Goal: Check status: Check status

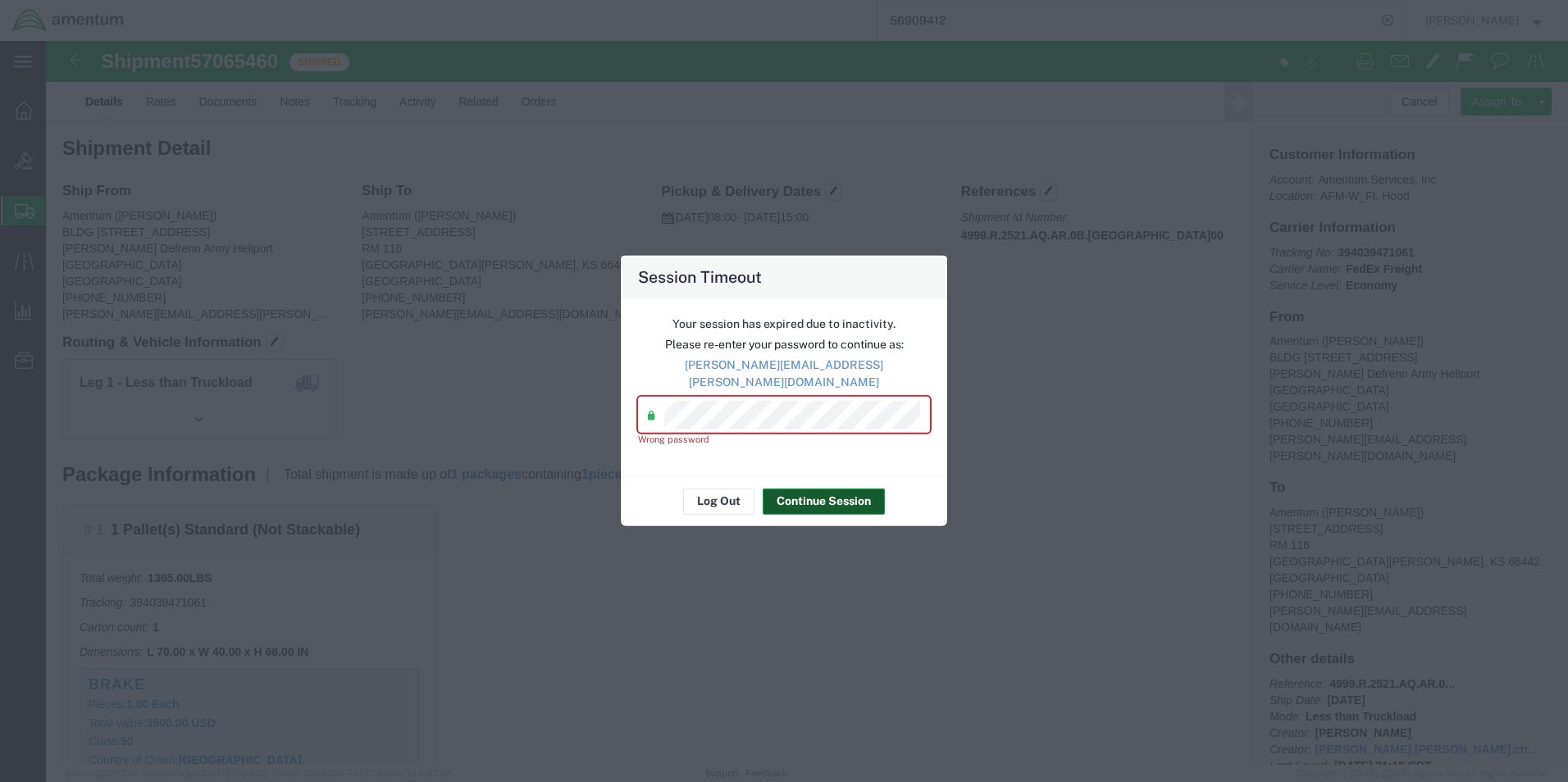
click at [828, 489] on button "Continue Session" at bounding box center [823, 500] width 122 height 26
click at [709, 488] on button "Log Out" at bounding box center [719, 500] width 72 height 26
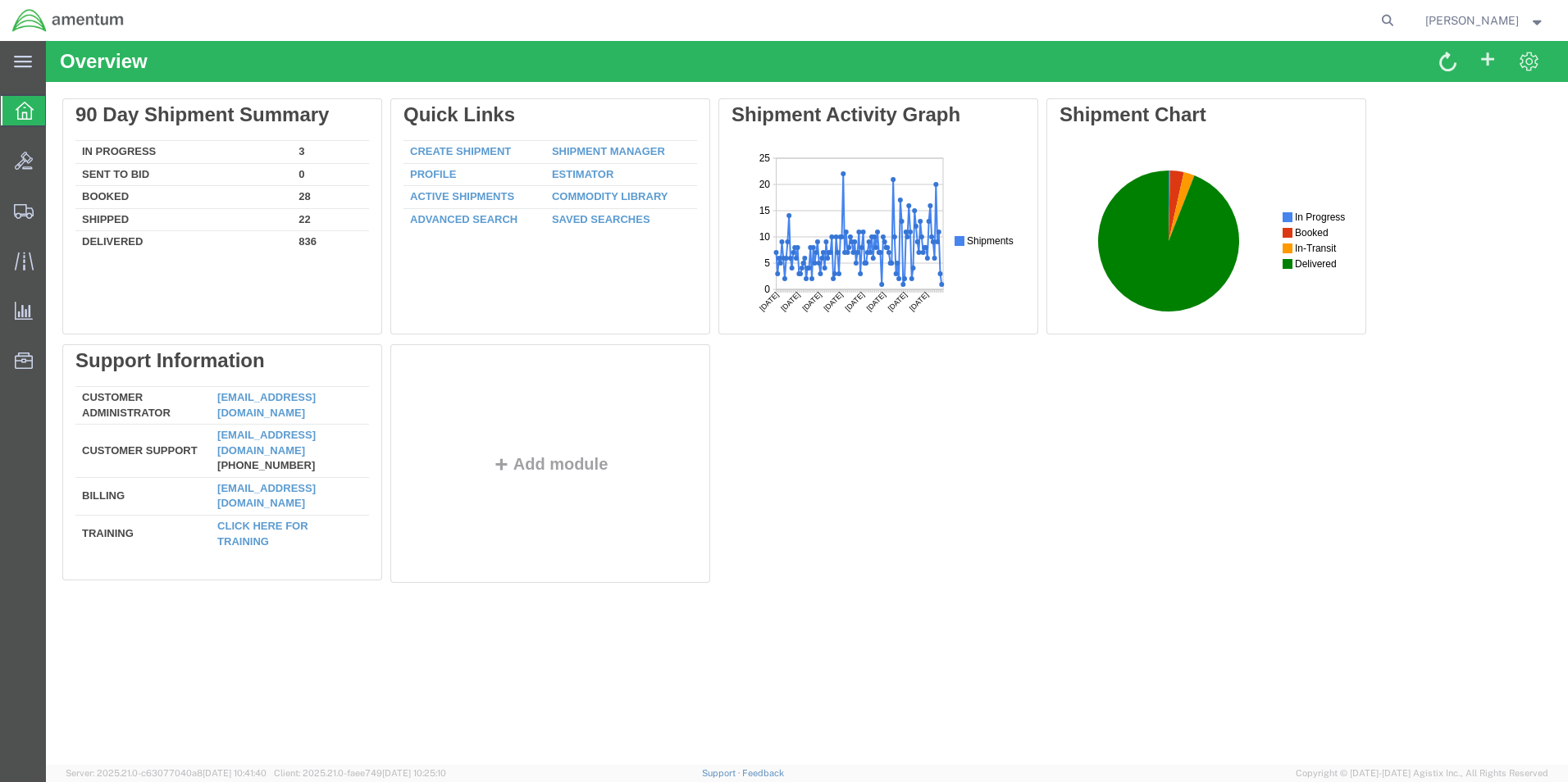
drag, startPoint x: 1397, startPoint y: 26, endPoint x: 1396, endPoint y: 35, distance: 9.1
click at [1397, 26] on icon at bounding box center [1387, 20] width 23 height 23
click at [1003, 27] on input "search" at bounding box center [1127, 20] width 499 height 39
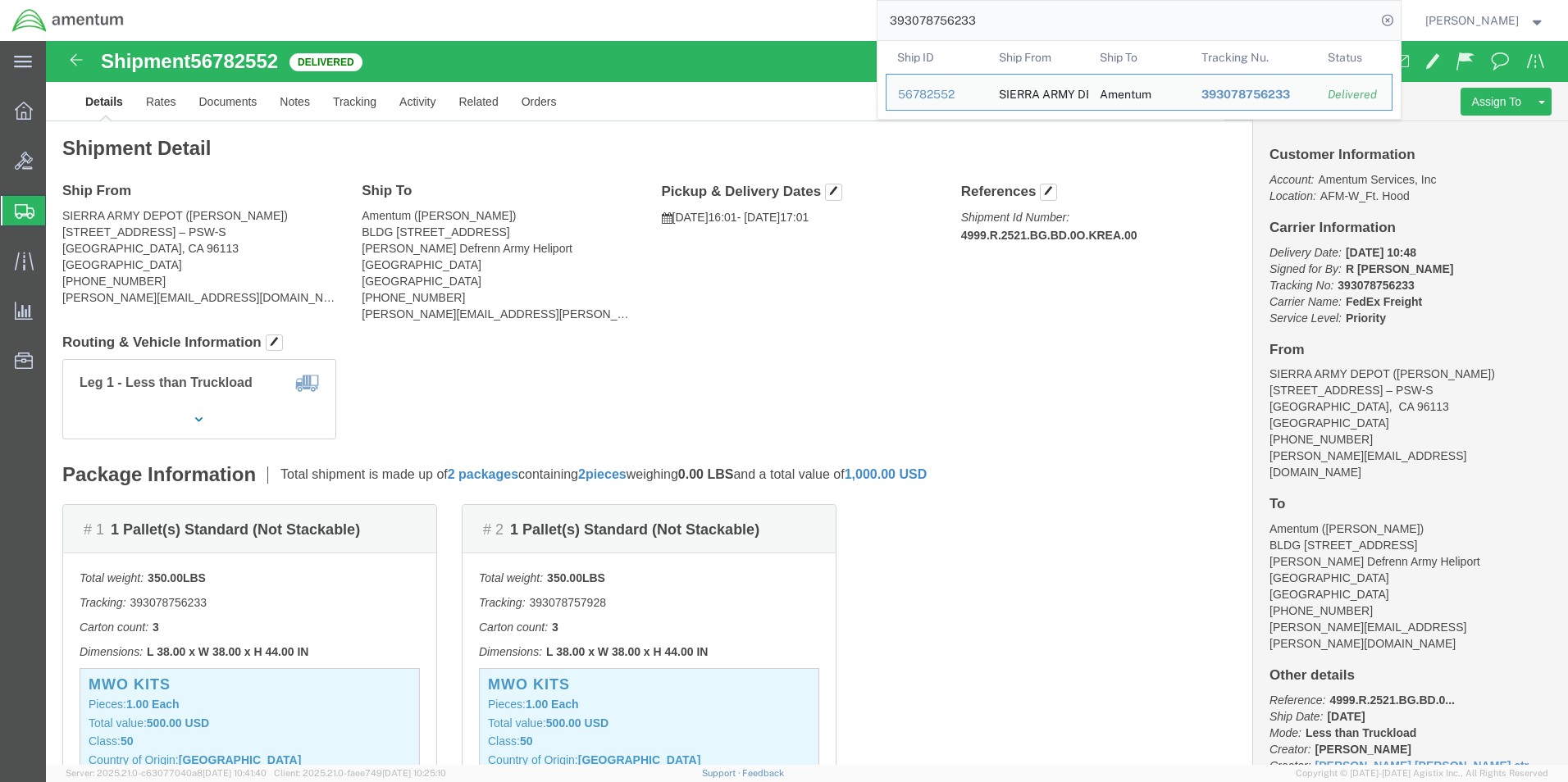
drag, startPoint x: 1008, startPoint y: 22, endPoint x: 685, endPoint y: 23, distance: 323.0
click at [685, 22] on div "393078756233 Ship ID Ship From Ship To Tracking Nu. Status Ship ID 56782552 Shi…" at bounding box center [768, 20] width 1265 height 41
drag, startPoint x: 1024, startPoint y: 26, endPoint x: 829, endPoint y: 28, distance: 195.0
click at [829, 28] on div "393079075008 Ship ID Ship From Ship To Tracking Nu. Status Ship ID 56782886 Shi…" at bounding box center [768, 20] width 1265 height 41
paste input "890806911"
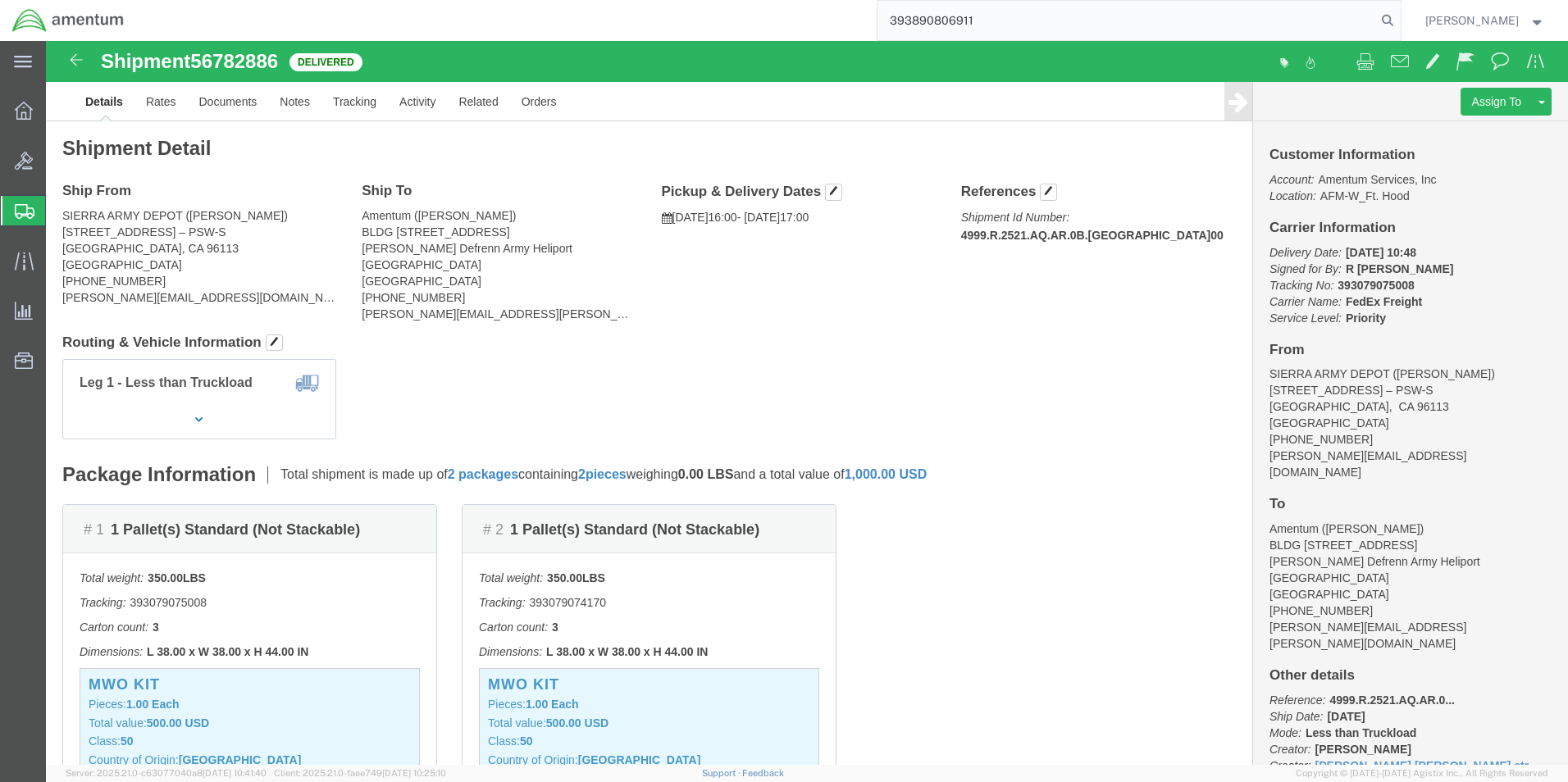
type input "393890806911"
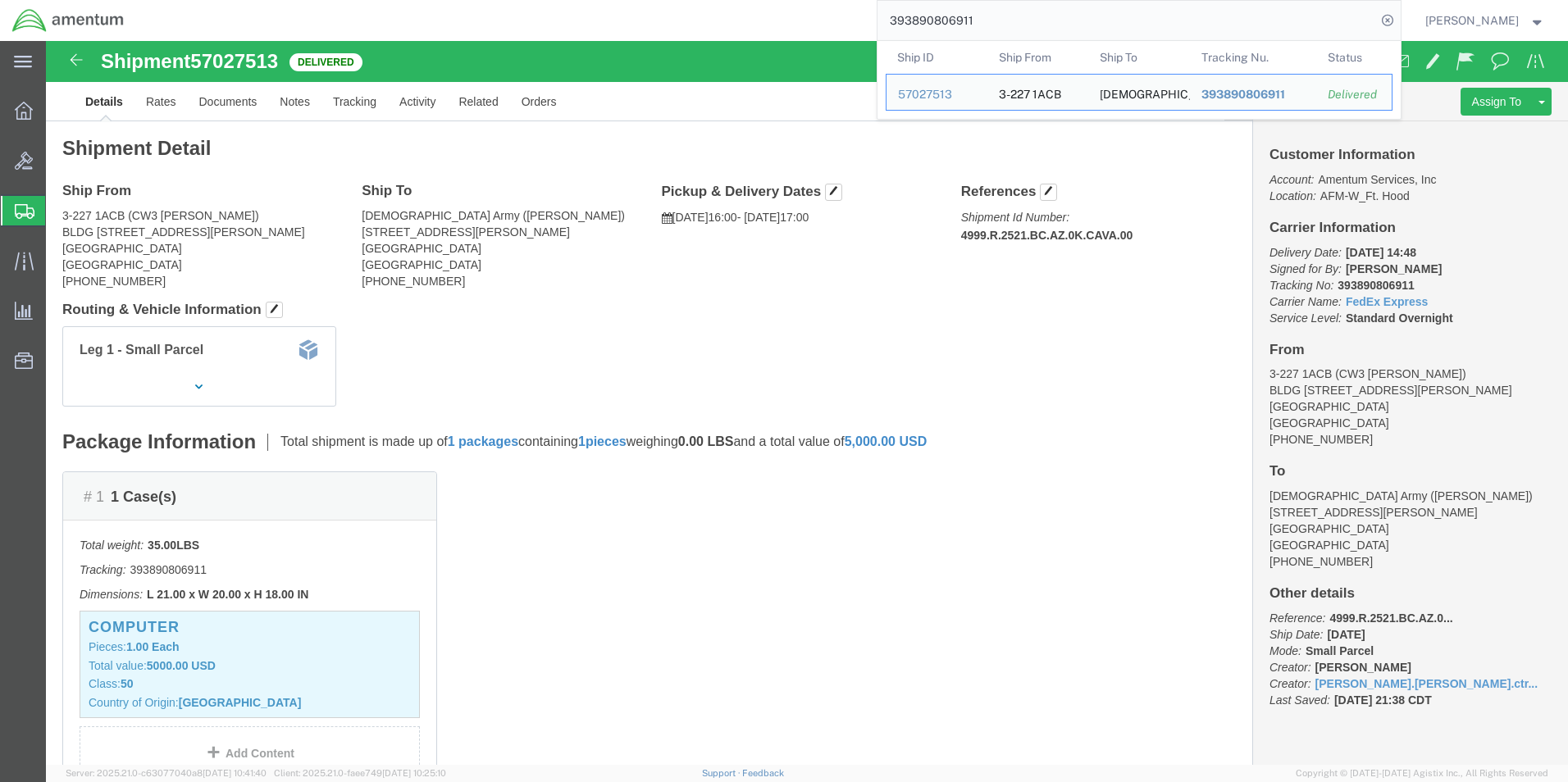
drag, startPoint x: 1010, startPoint y: 15, endPoint x: 710, endPoint y: 15, distance: 300.0
click at [710, 15] on div "393890806911 Ship ID Ship From Ship To Tracking Nu. Status Ship ID 57027513 Shi…" at bounding box center [768, 20] width 1265 height 41
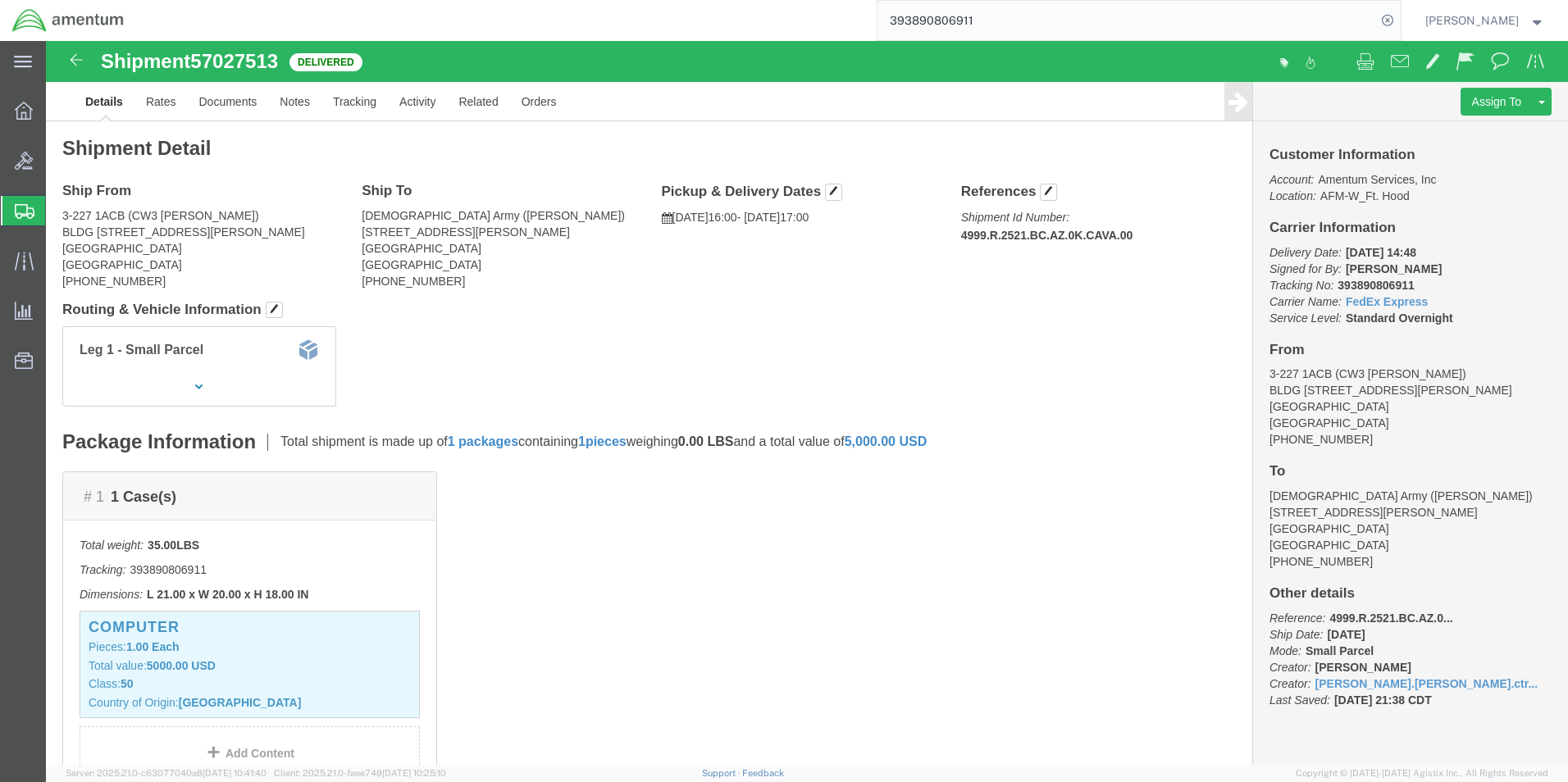
paste input "search"
click at [983, 20] on input "search" at bounding box center [1127, 20] width 499 height 39
drag, startPoint x: 959, startPoint y: 9, endPoint x: 960, endPoint y: 20, distance: 11.0
click at [959, 9] on input "search" at bounding box center [1127, 20] width 499 height 39
paste input "393799524181"
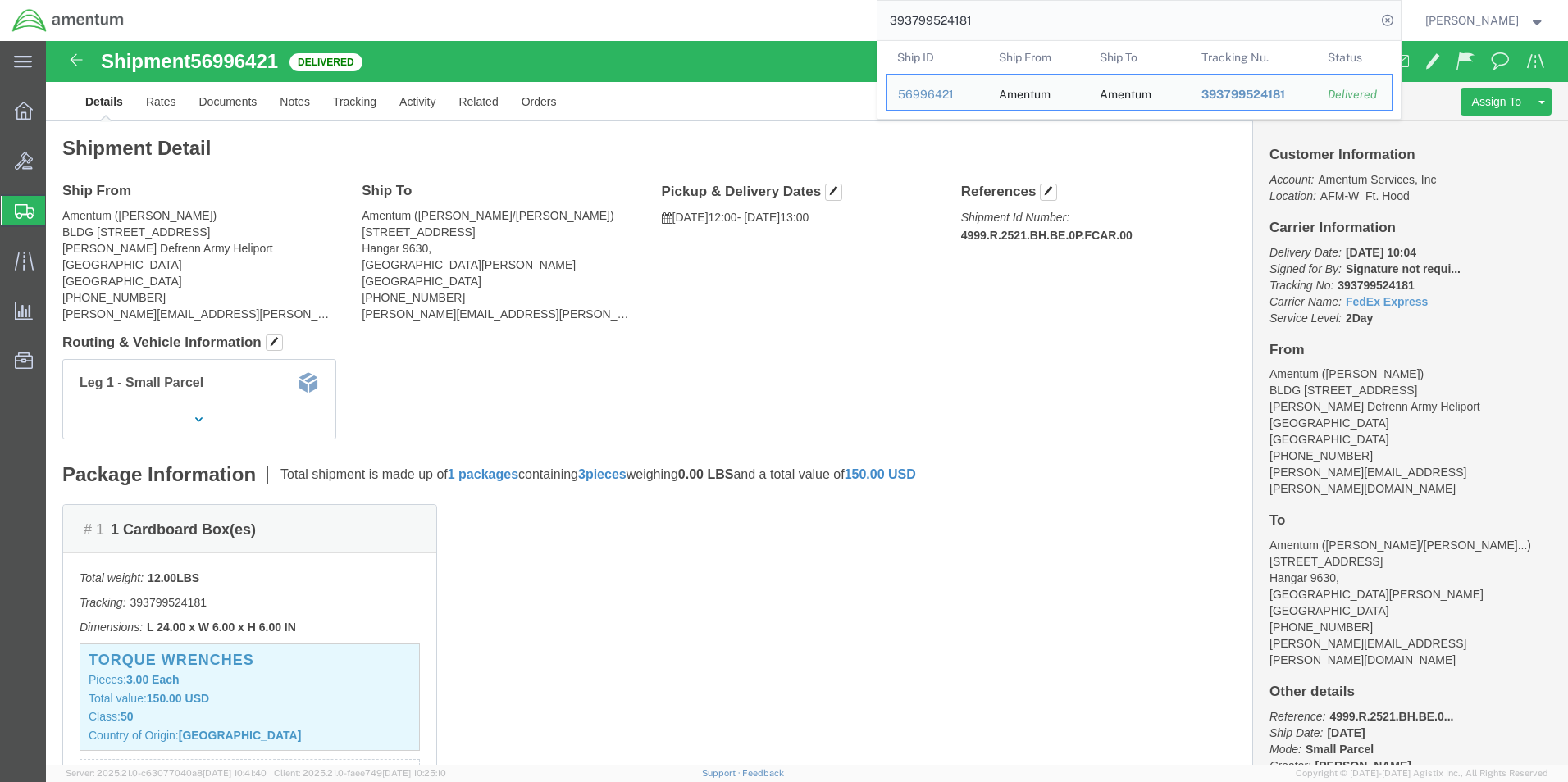
drag, startPoint x: 989, startPoint y: 25, endPoint x: 829, endPoint y: 23, distance: 160.0
click at [829, 23] on div "393799524181 Ship ID Ship From Ship To Tracking Nu. Status Ship ID 56996421 Shi…" at bounding box center [768, 20] width 1265 height 41
paste input "852366647"
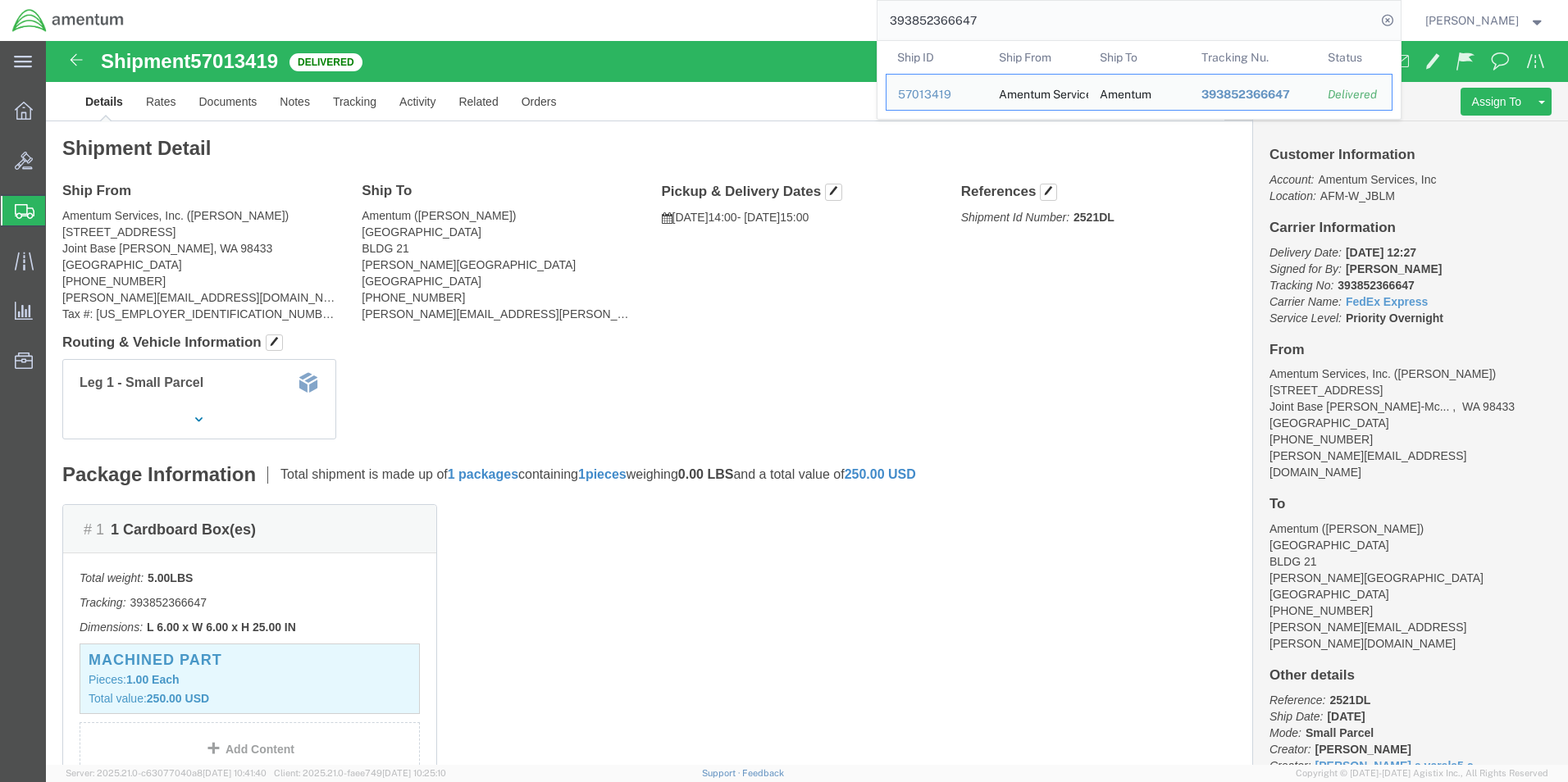
drag, startPoint x: 898, startPoint y: 22, endPoint x: 822, endPoint y: 22, distance: 76.0
click at [822, 22] on div "393852366647 Ship ID Ship From Ship To Tracking Nu. Status Ship ID 57013419 Shi…" at bounding box center [768, 20] width 1265 height 41
paste input "941502"
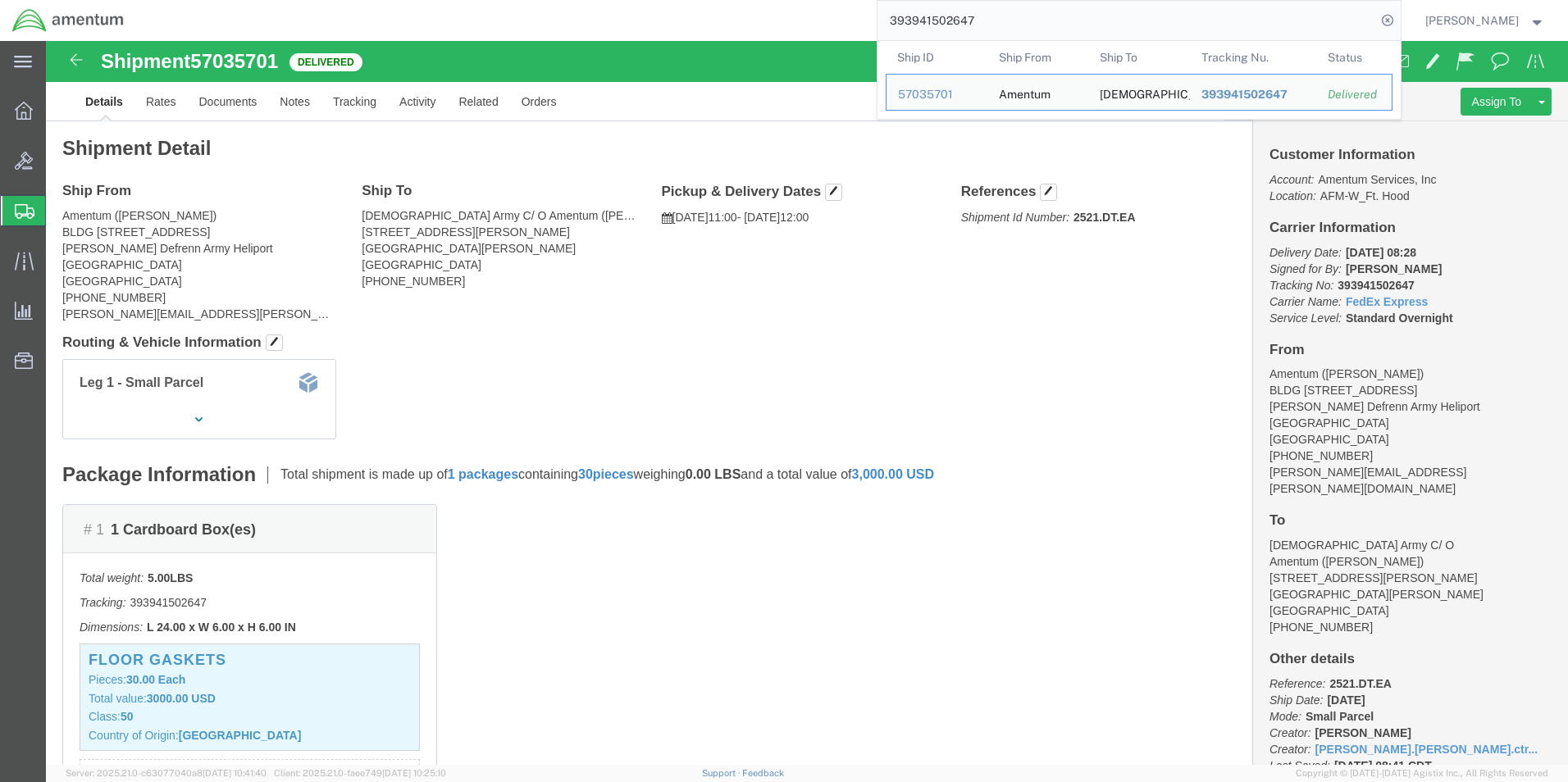
drag, startPoint x: 1012, startPoint y: 17, endPoint x: 738, endPoint y: 17, distance: 274.0
click at [738, 17] on div "393941502647 Ship ID Ship From Ship To Tracking Nu. Status Ship ID 57035701 Shi…" at bounding box center [768, 20] width 1265 height 41
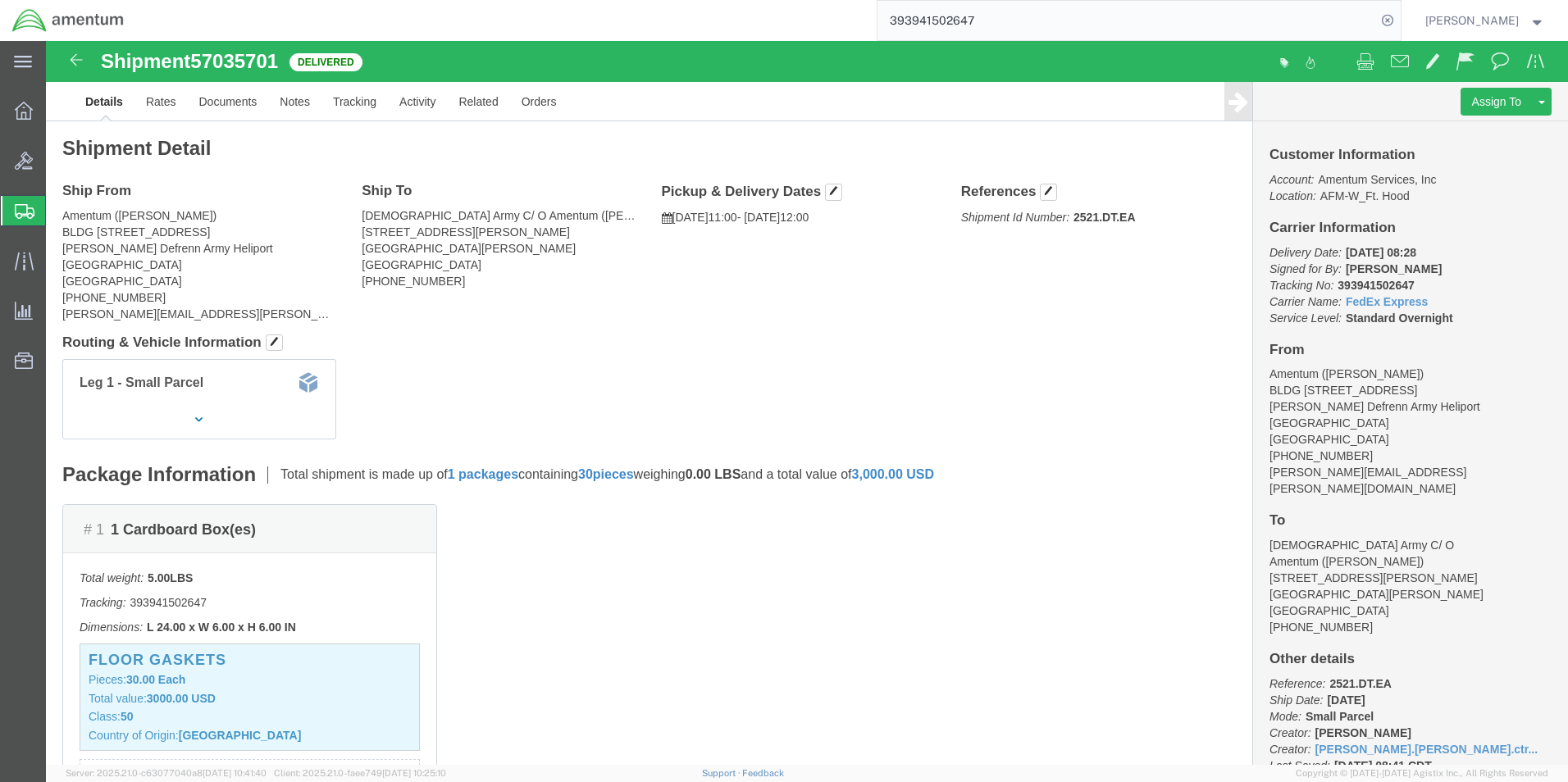
paste input "773935190"
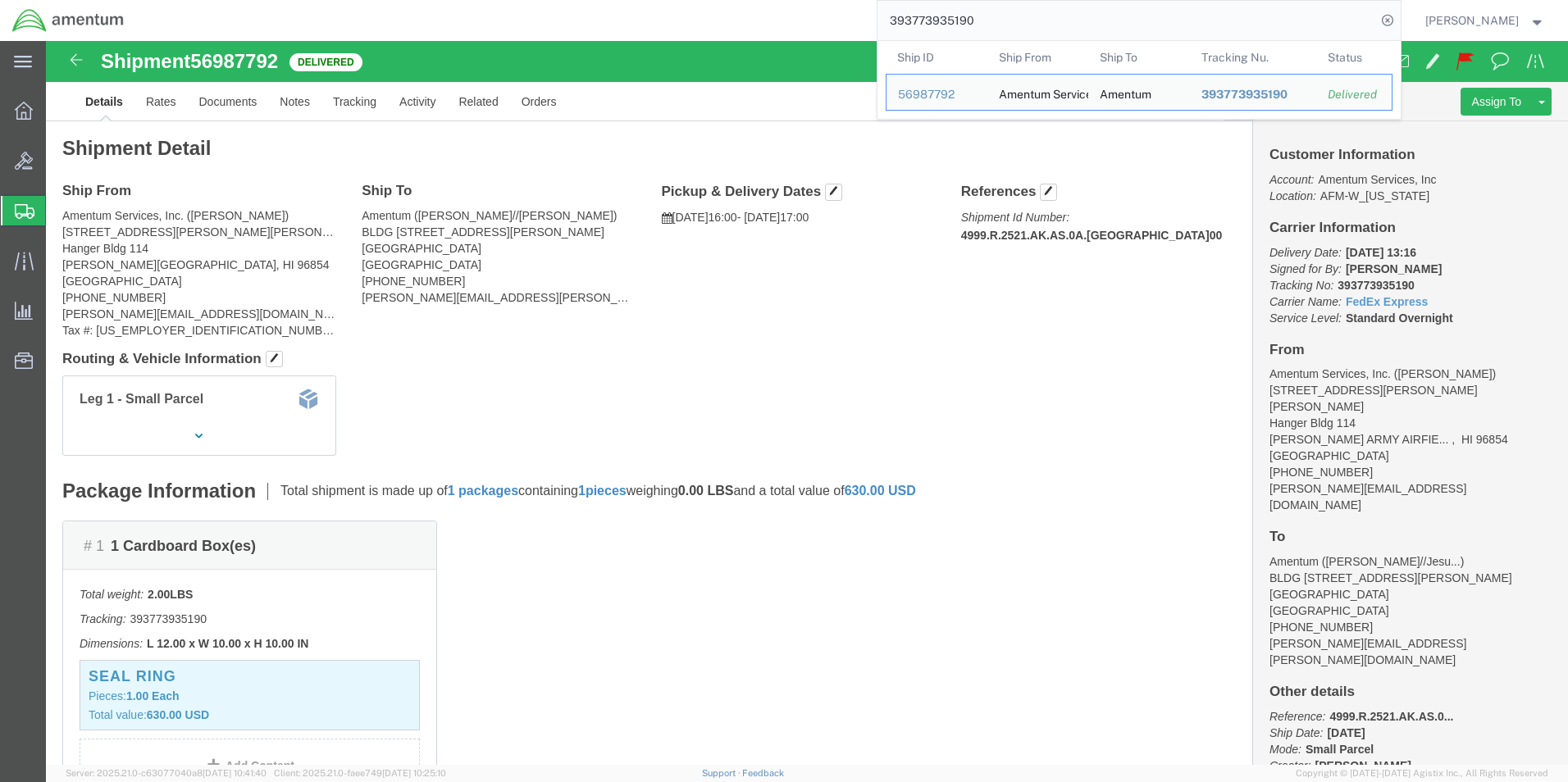
drag, startPoint x: 1033, startPoint y: 19, endPoint x: 758, endPoint y: 21, distance: 275.0
click at [758, 21] on div "393773935190 Ship ID Ship From Ship To Tracking Nu. Status Ship ID 56987792 Shi…" at bounding box center [768, 20] width 1265 height 41
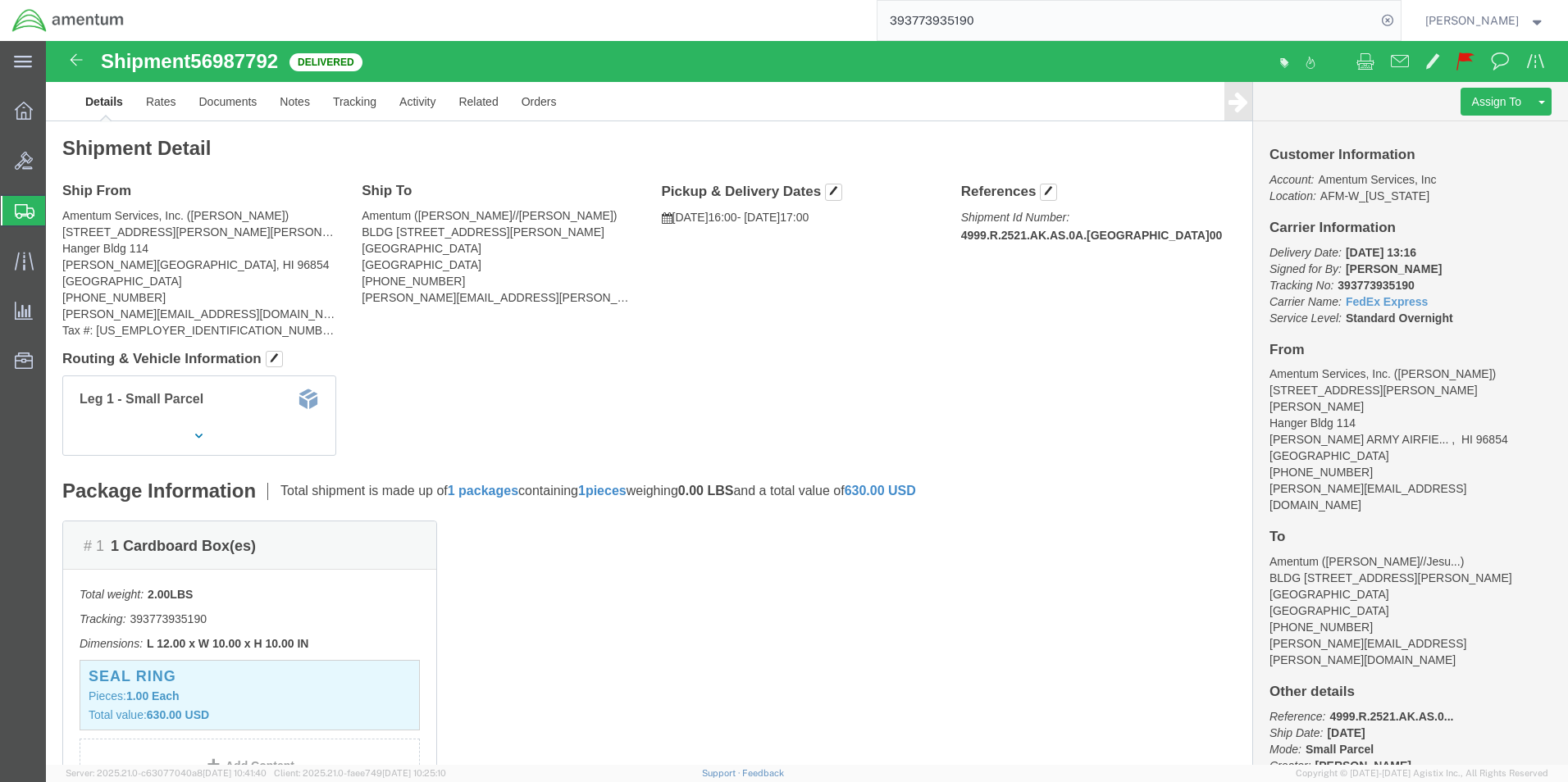
paste input "92201122"
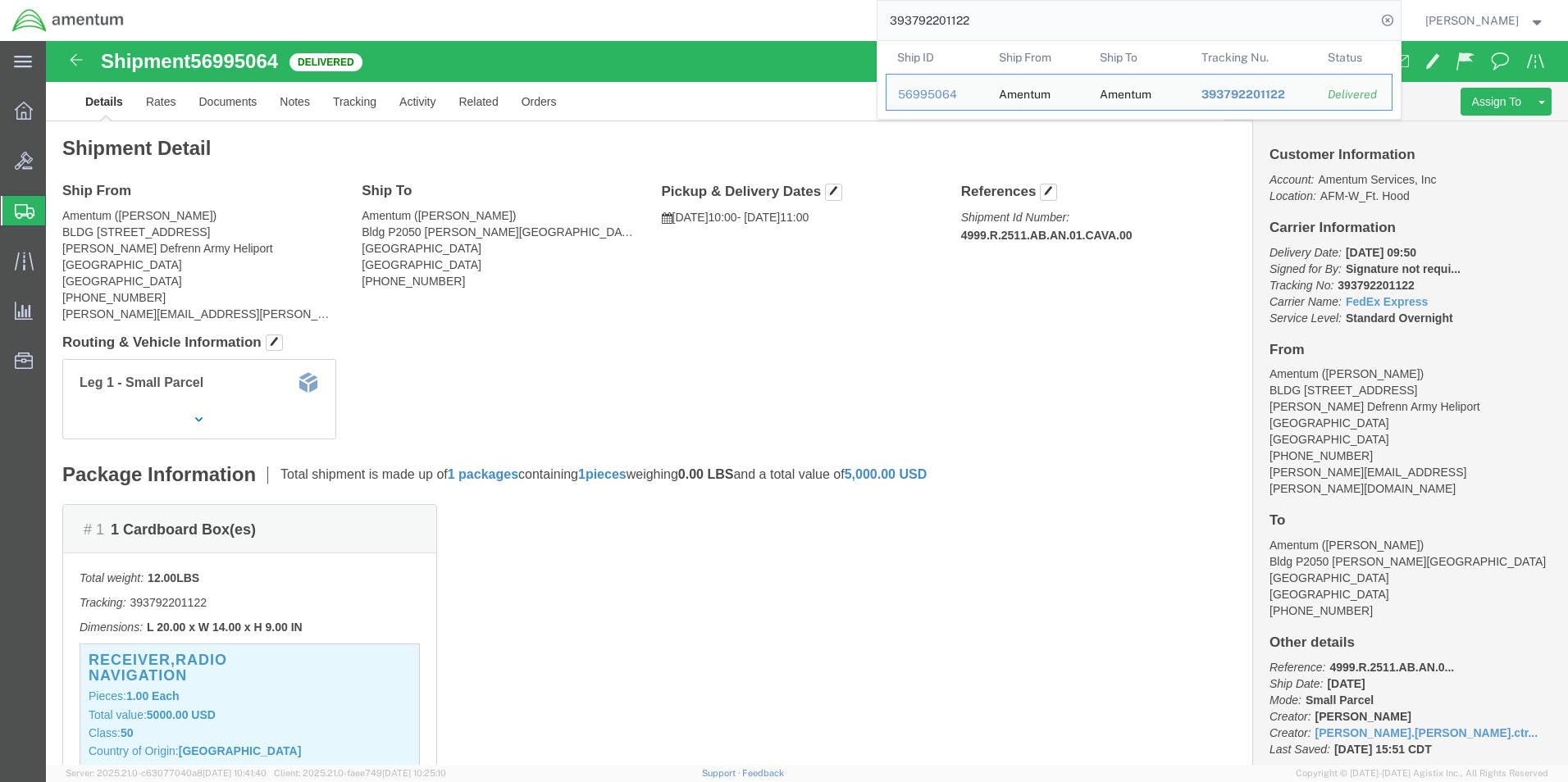
drag, startPoint x: 1056, startPoint y: 17, endPoint x: 814, endPoint y: 17, distance: 242.0
click at [814, 17] on div "393792201122 Ship ID Ship From Ship To Tracking Nu. Status Ship ID 56995064 Shi…" at bounding box center [768, 20] width 1265 height 41
paste input "846078030"
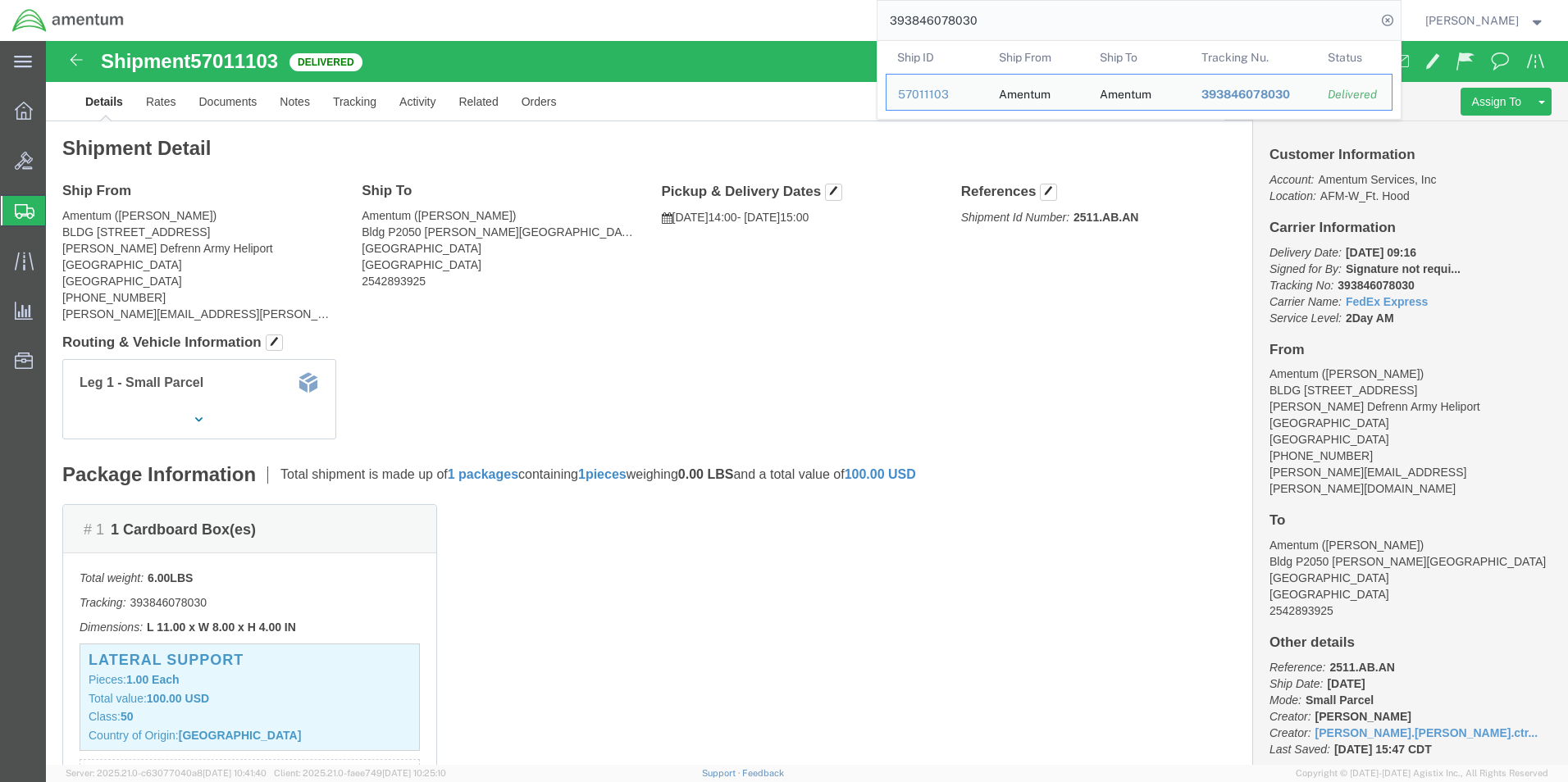
drag, startPoint x: 1035, startPoint y: 17, endPoint x: 824, endPoint y: 17, distance: 211.0
click at [824, 17] on div "393846078030 Ship ID Ship From Ship To Tracking Nu. Status Ship ID 57011103 Shi…" at bounding box center [768, 20] width 1265 height 41
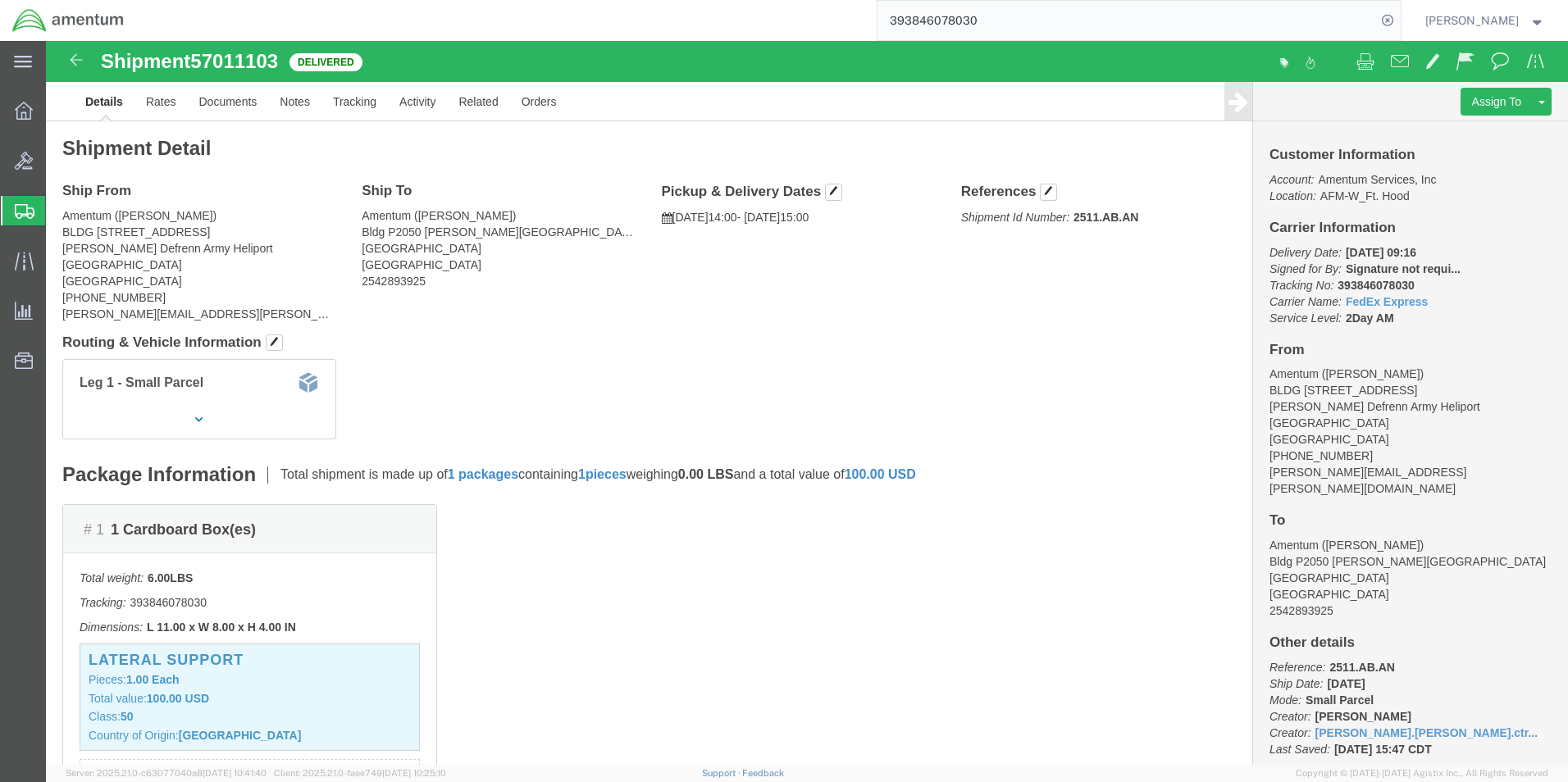
paste input "799677453"
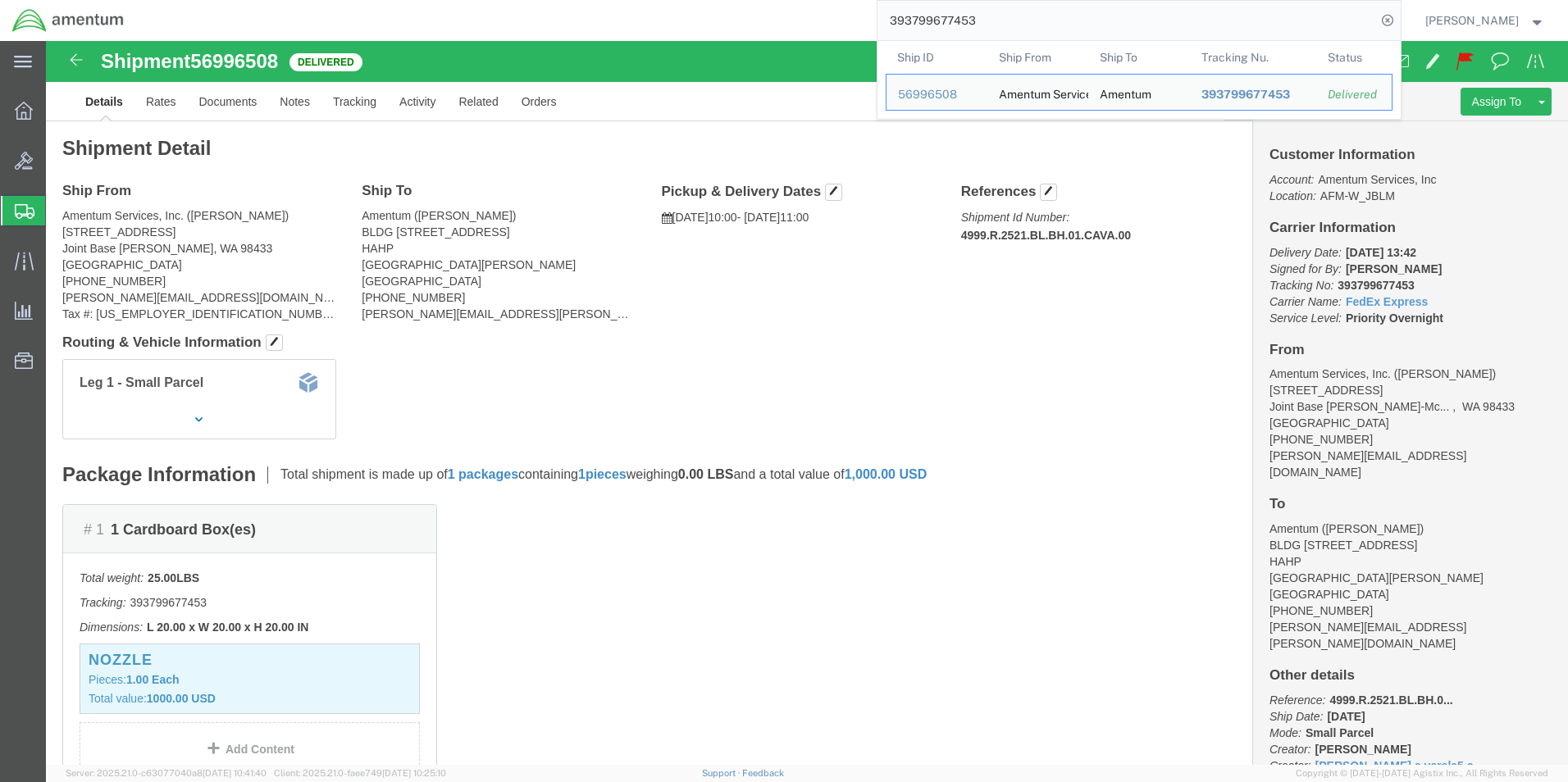
drag, startPoint x: 1033, startPoint y: 25, endPoint x: 775, endPoint y: 25, distance: 258.0
click at [775, 25] on div "393799677453 Ship ID Ship From Ship To Tracking Nu. Status Ship ID 56996508 Shi…" at bounding box center [768, 20] width 1265 height 41
paste input "939429960"
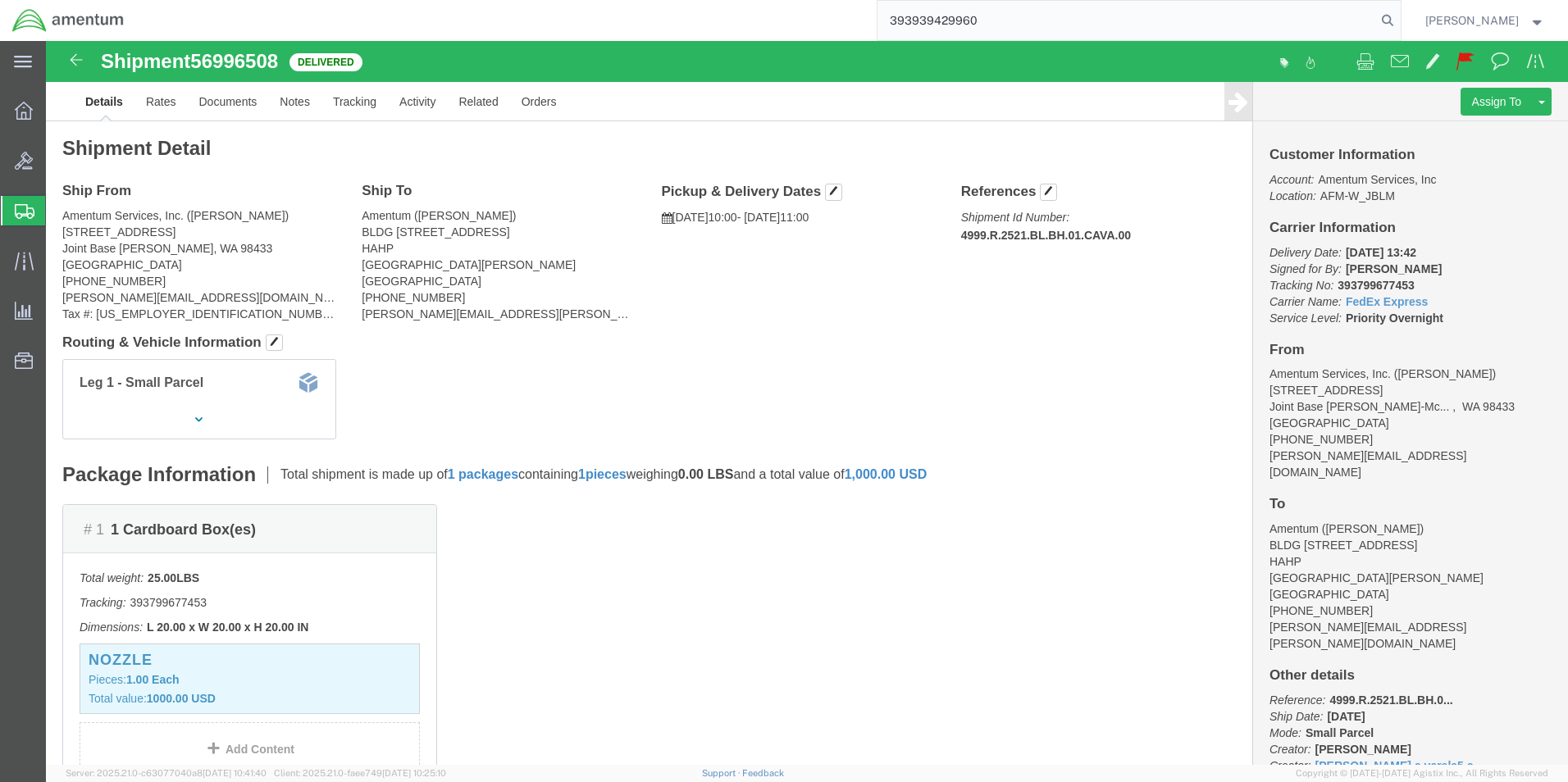
type input "393939429960"
